Goal: Task Accomplishment & Management: Manage account settings

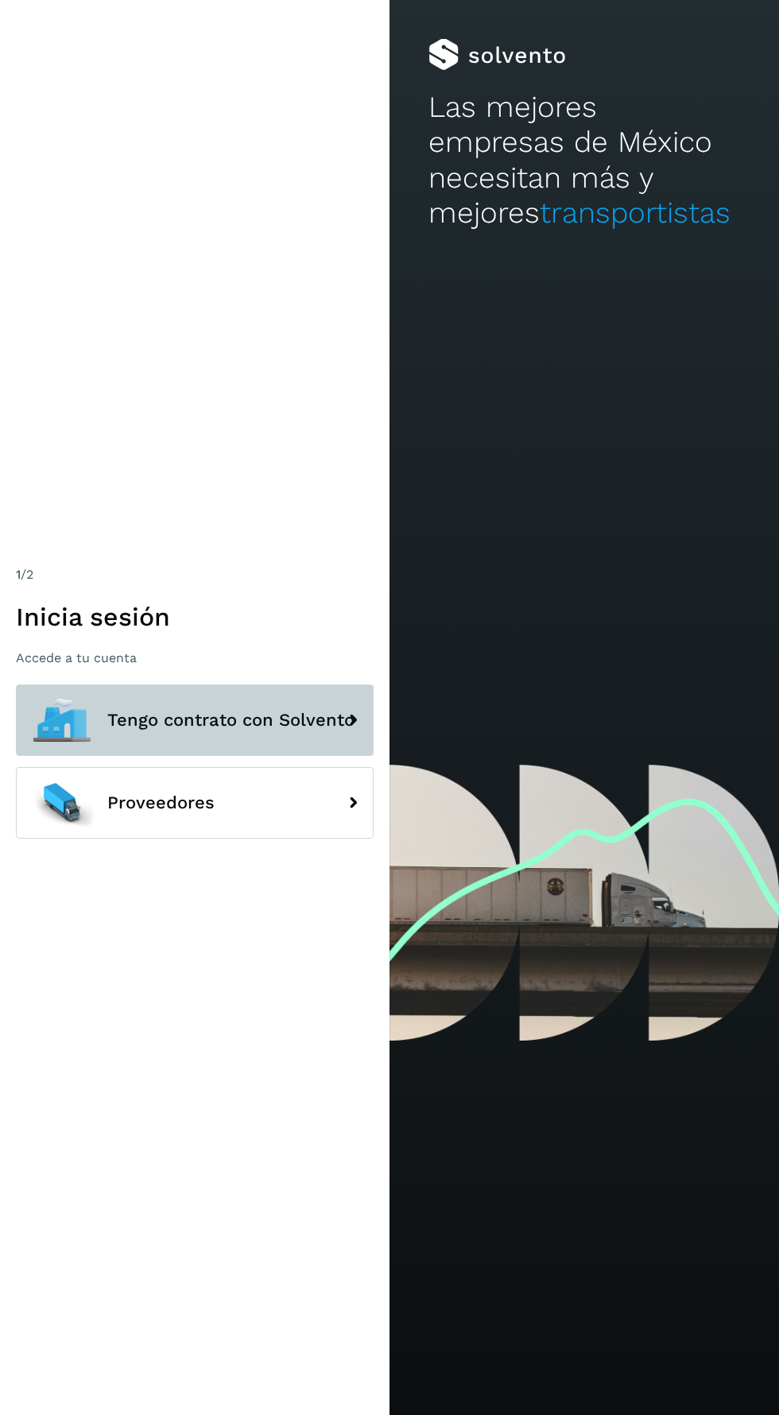
click at [128, 730] on span "Tengo contrato con Solvento" at bounding box center [230, 719] width 247 height 19
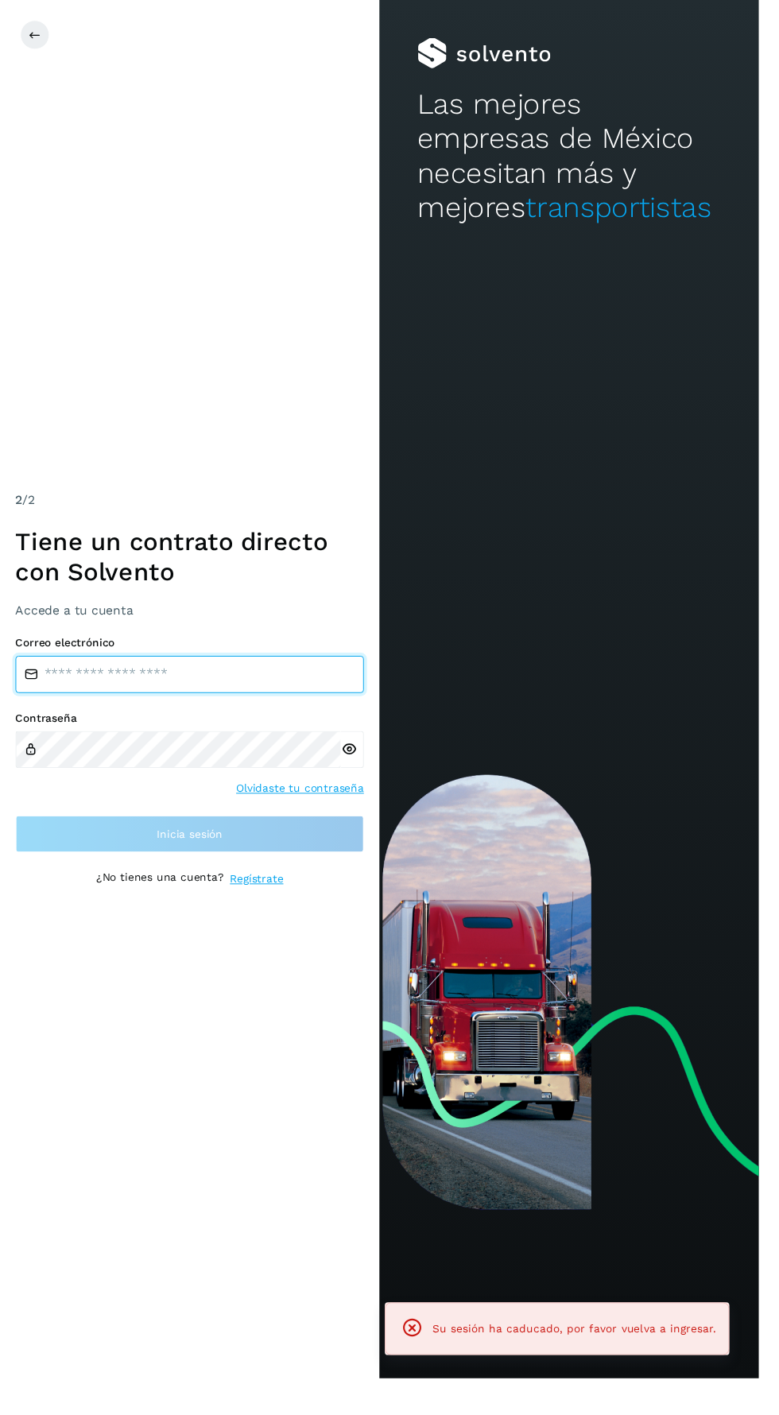
click at [87, 711] on input "email" at bounding box center [195, 692] width 358 height 38
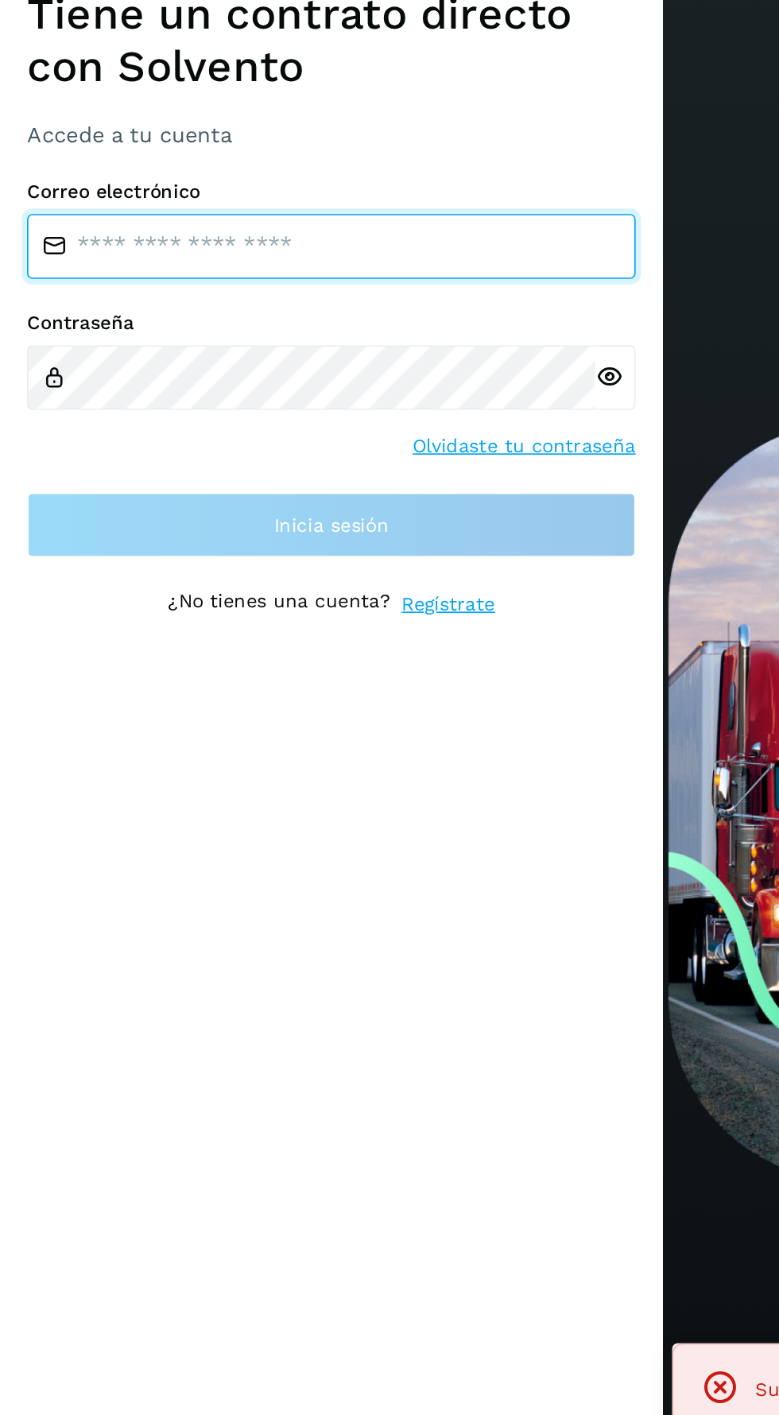
type input "**********"
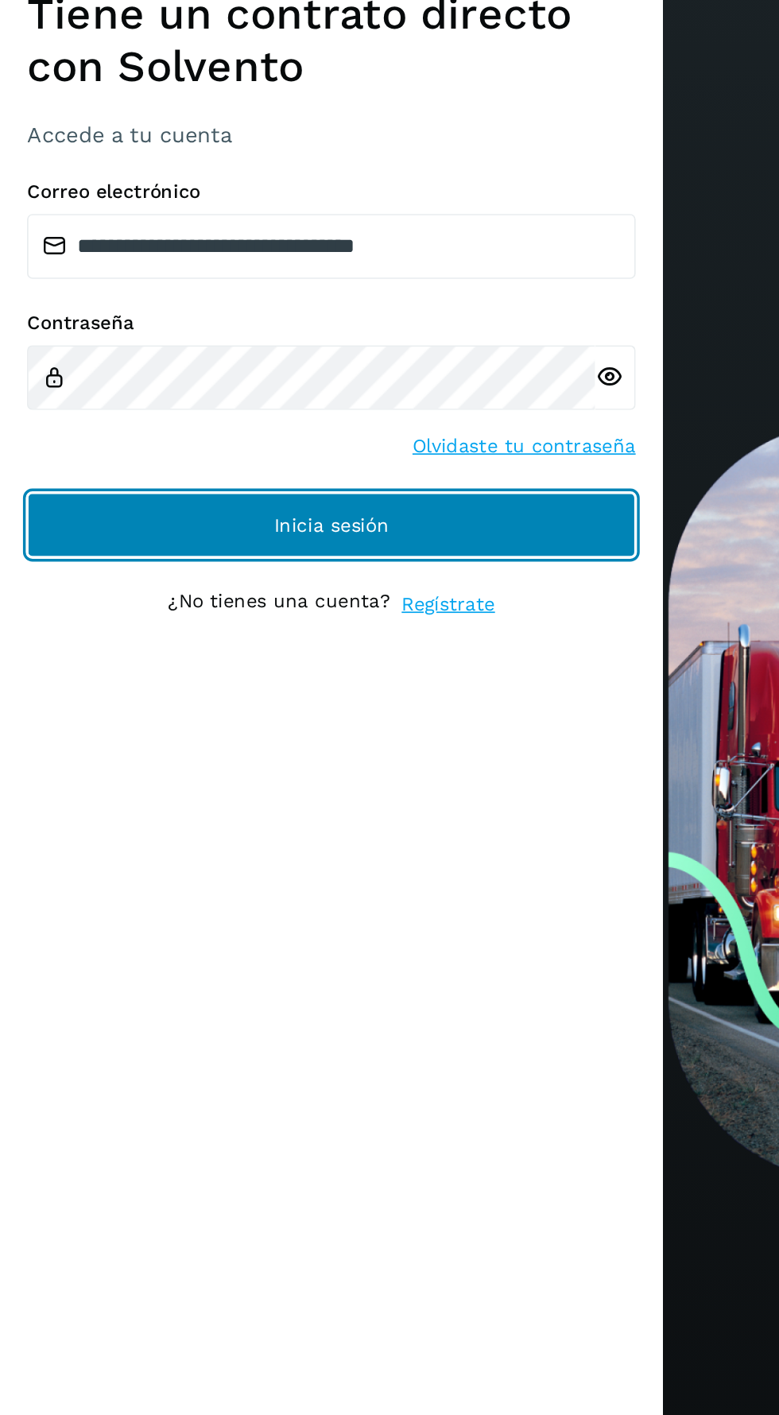
click at [53, 875] on button "Inicia sesión" at bounding box center [195, 856] width 358 height 38
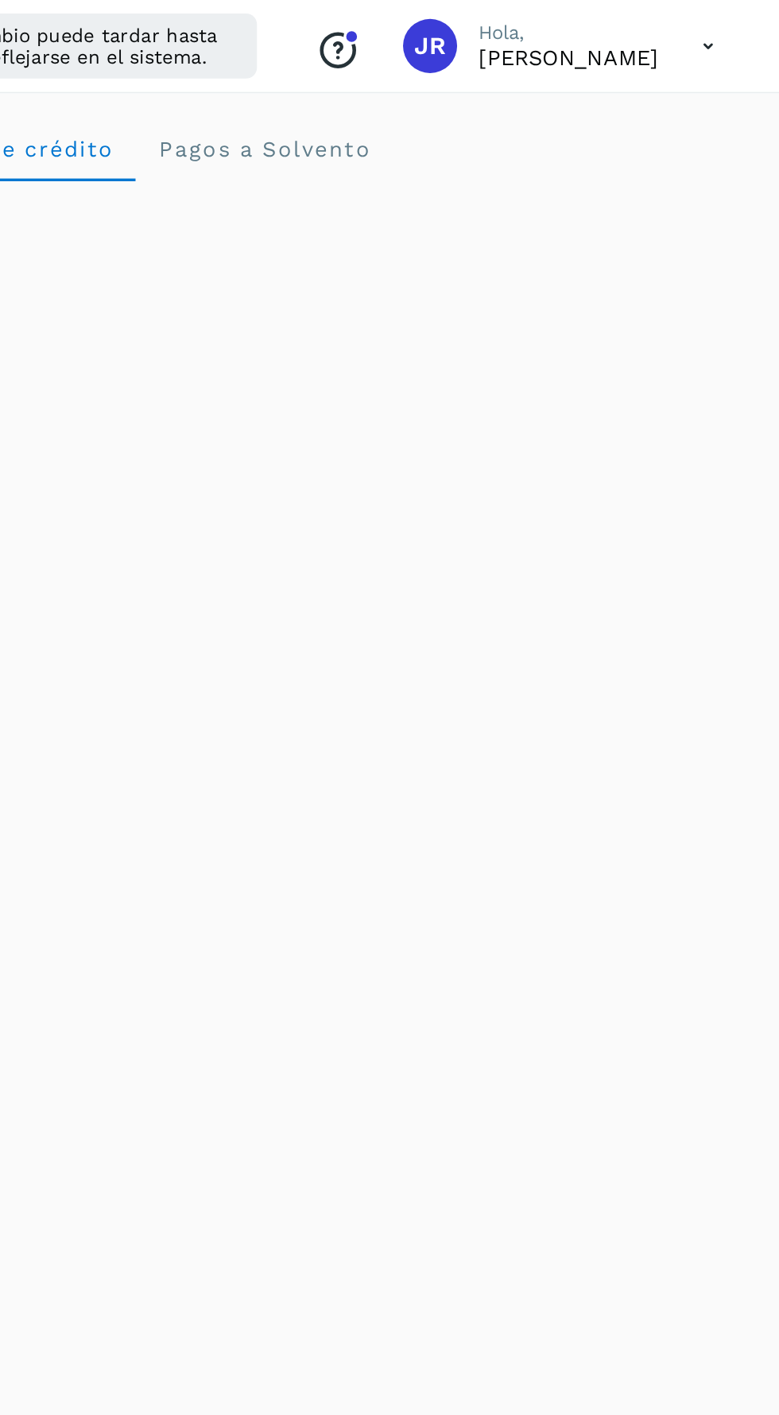
click at [735, 24] on icon at bounding box center [737, 27] width 33 height 33
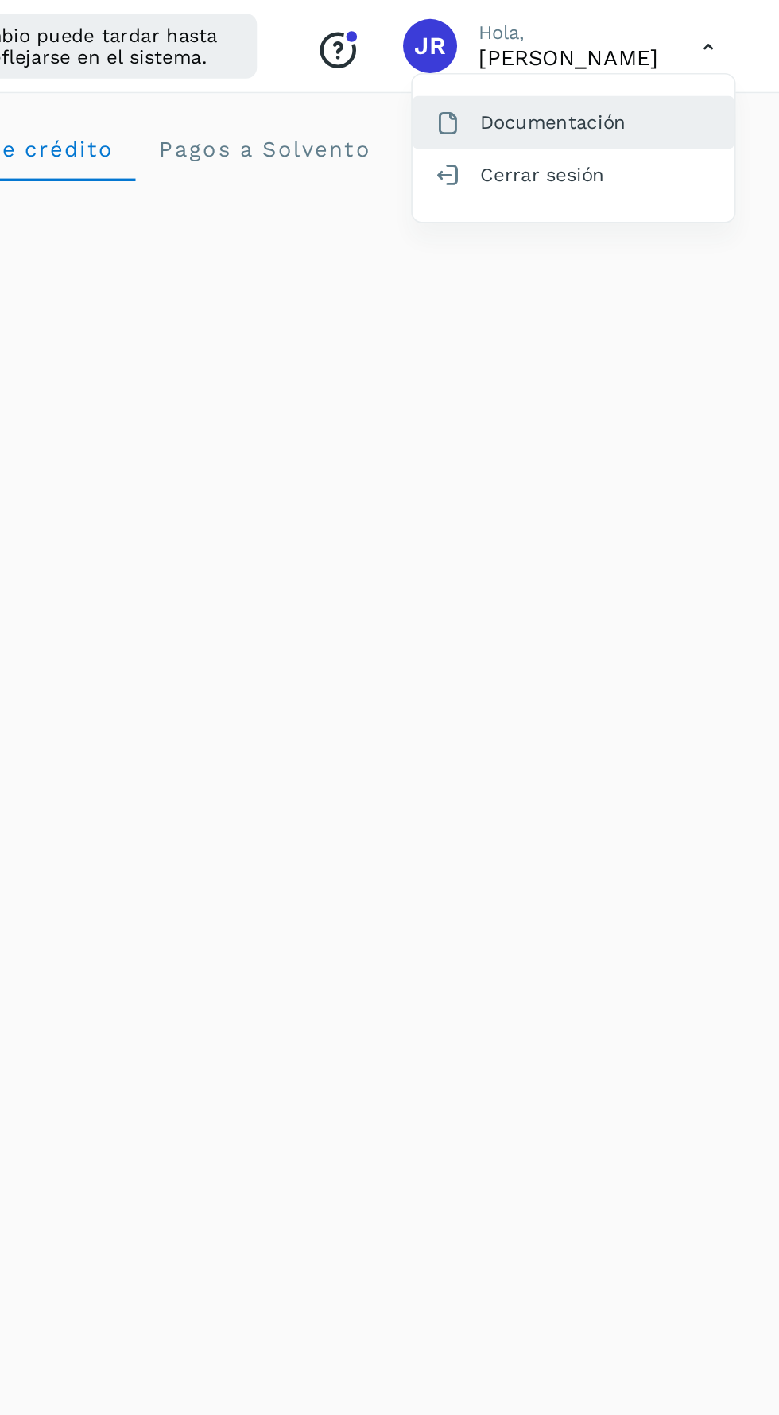
click at [660, 75] on div "Documentación" at bounding box center [657, 71] width 189 height 30
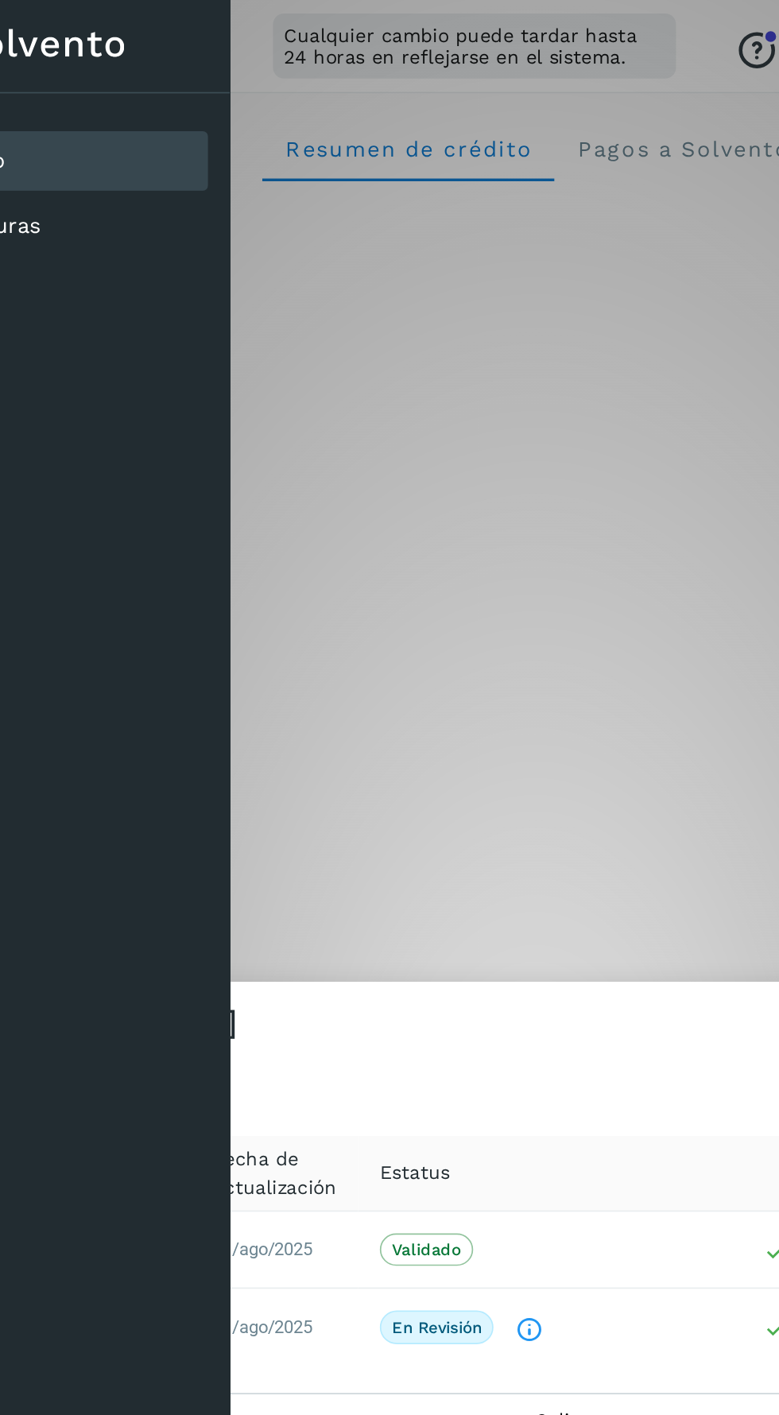
click at [391, 780] on icon "El documento está siendo revisado." at bounding box center [385, 781] width 17 height 17
click at [385, 785] on icon "El documento está siendo revisado." at bounding box center [385, 781] width 17 height 17
click at [386, 788] on icon "El documento está siendo revisado." at bounding box center [385, 781] width 17 height 17
click at [389, 785] on icon "El documento está siendo revisado." at bounding box center [385, 781] width 17 height 17
